Goal: Task Accomplishment & Management: Manage account settings

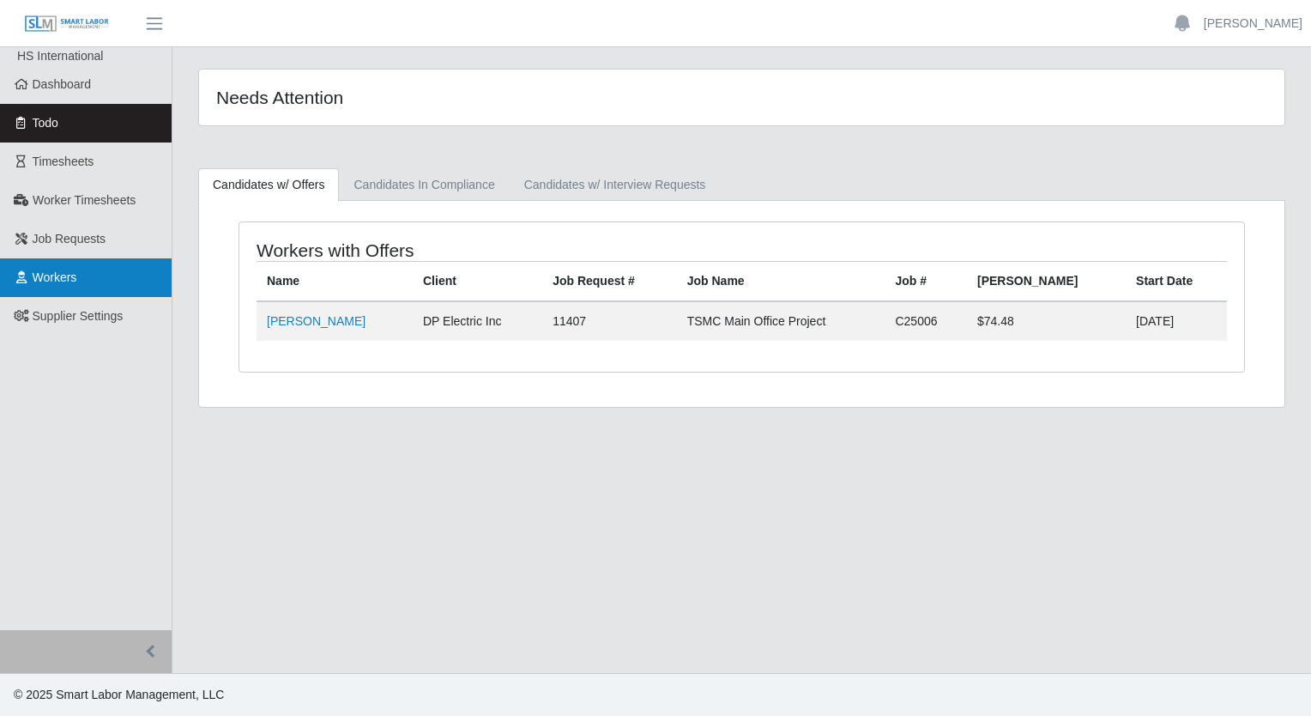
click at [83, 273] on link "Workers" at bounding box center [86, 277] width 172 height 39
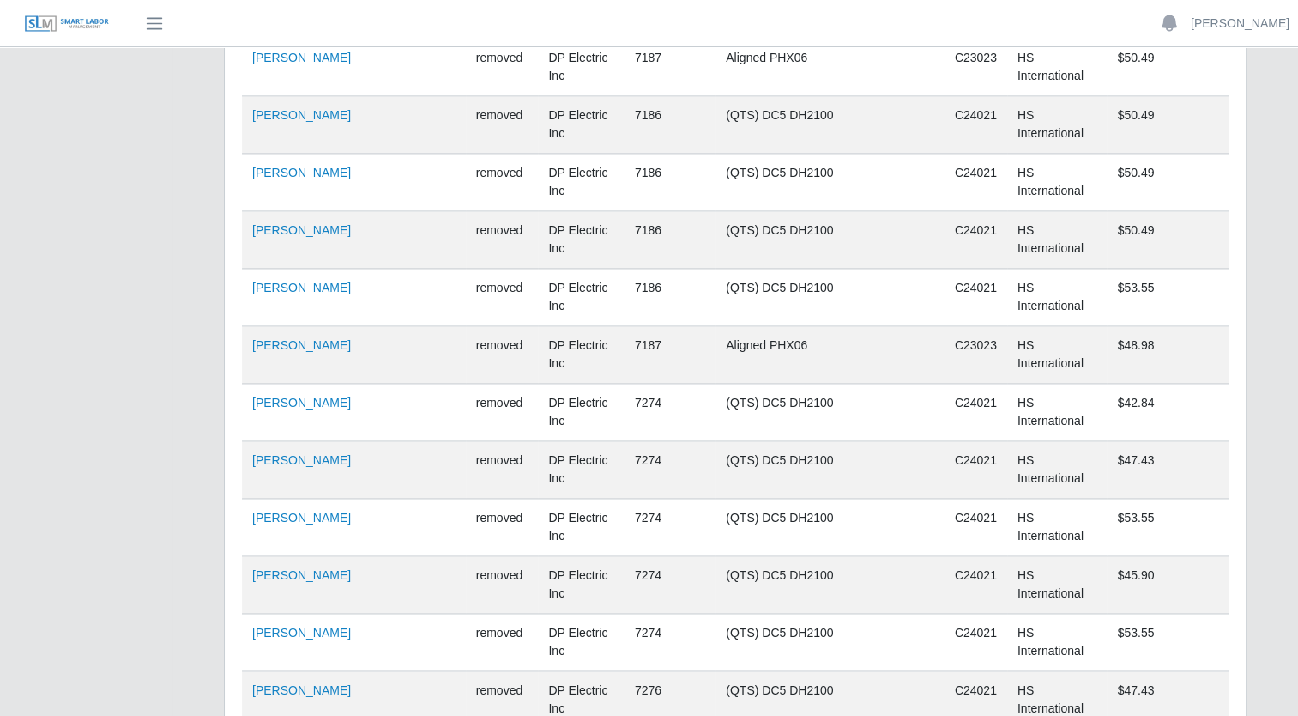
scroll to position [12086, 0]
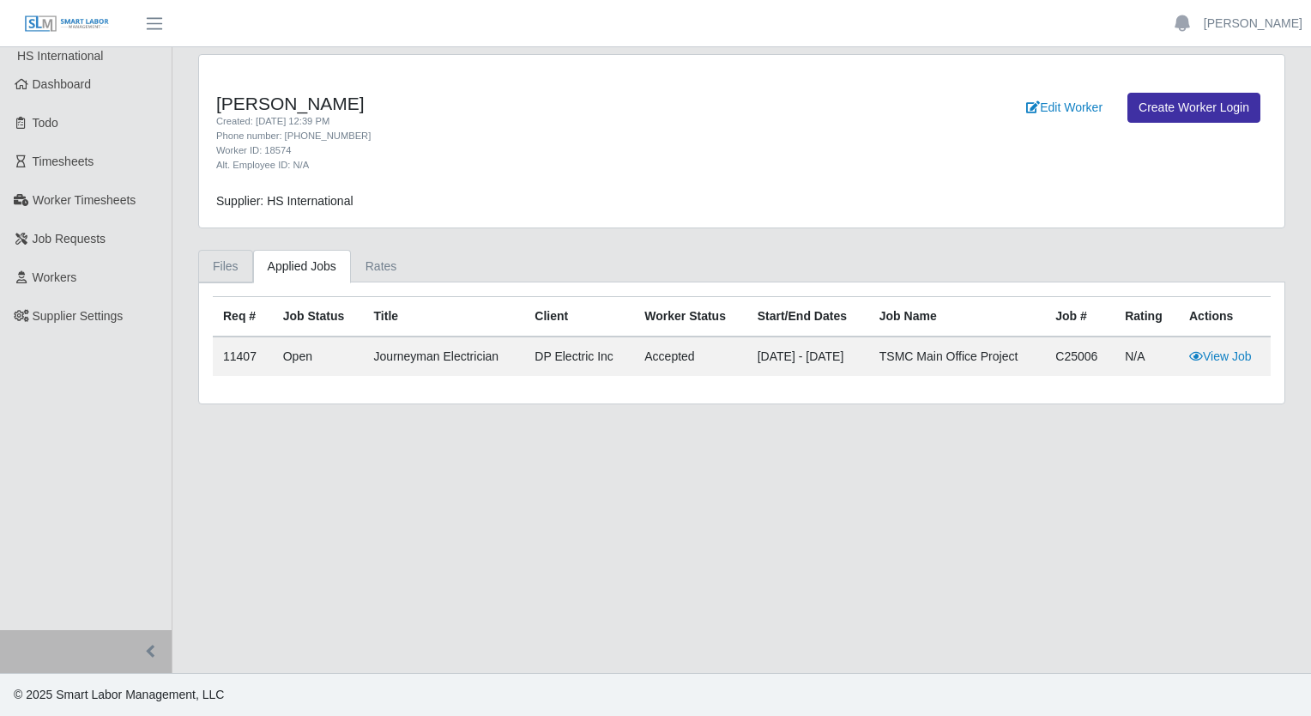
click at [227, 277] on link "Files" at bounding box center [225, 266] width 55 height 33
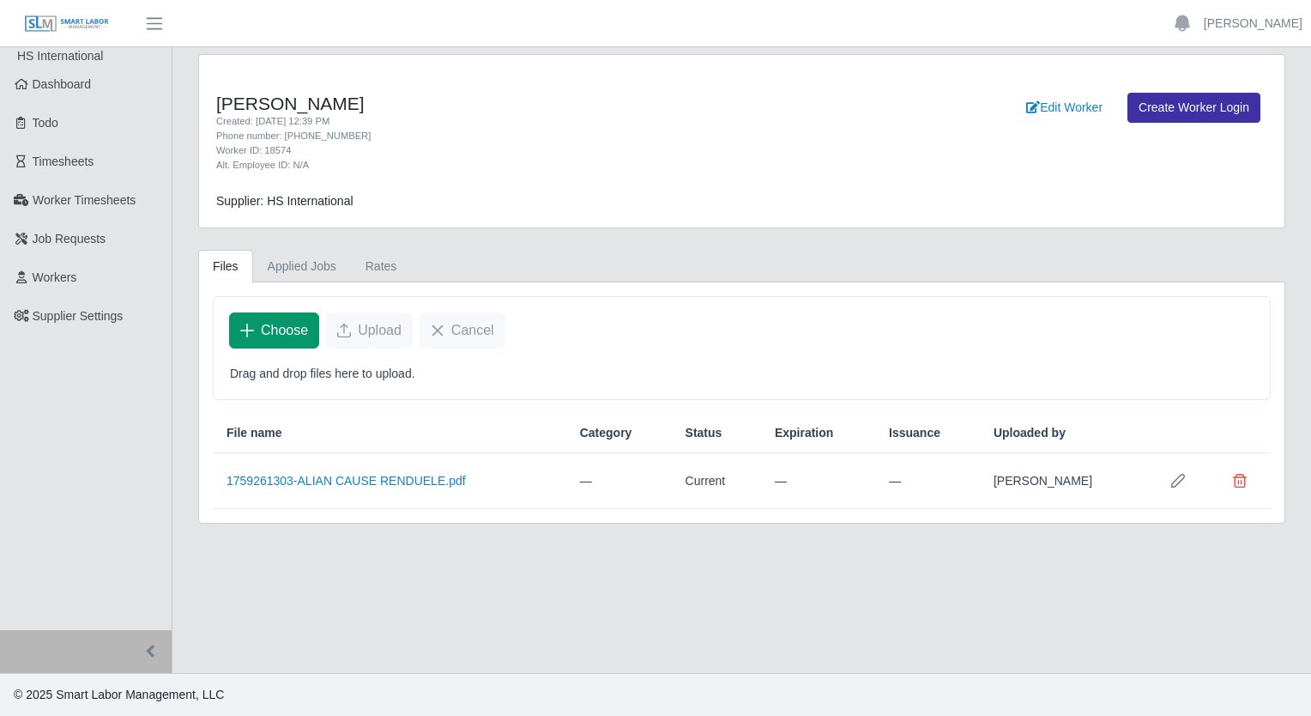
click at [303, 334] on span "Choose" at bounding box center [284, 330] width 47 height 21
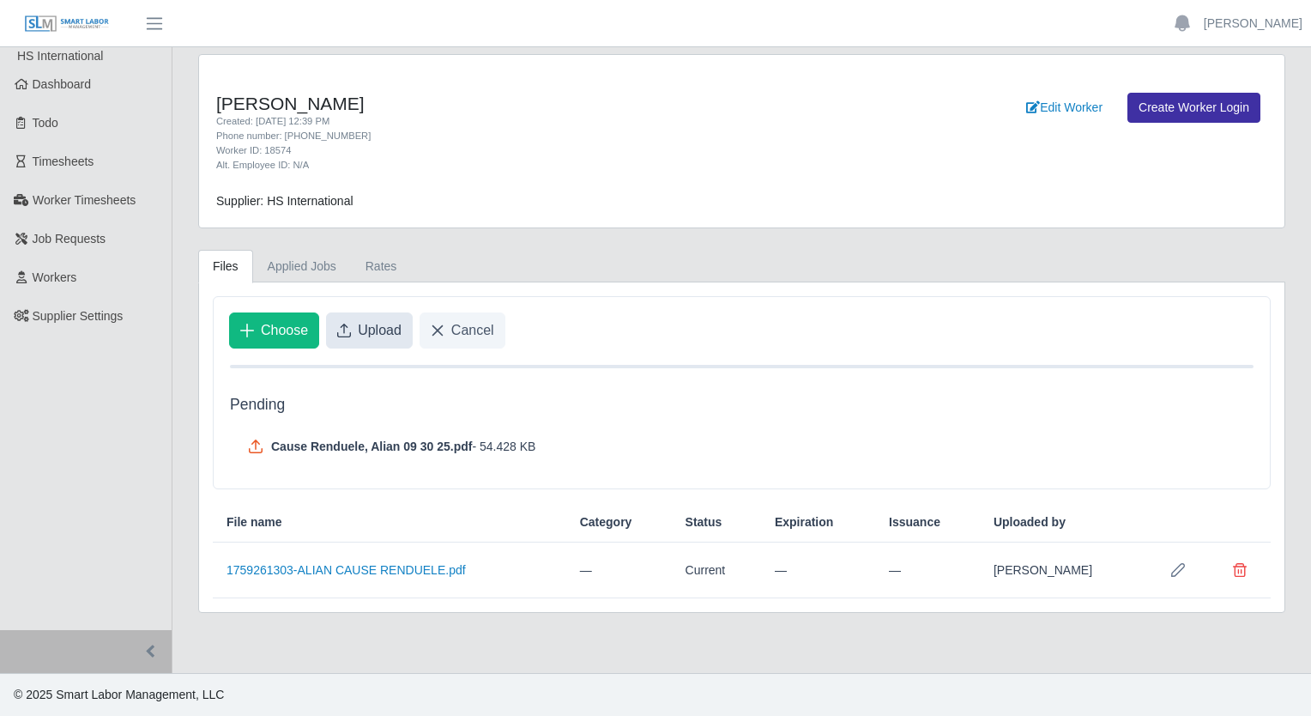
click at [374, 328] on span "Upload" at bounding box center [380, 330] width 44 height 21
